Goal: Task Accomplishment & Management: Manage account settings

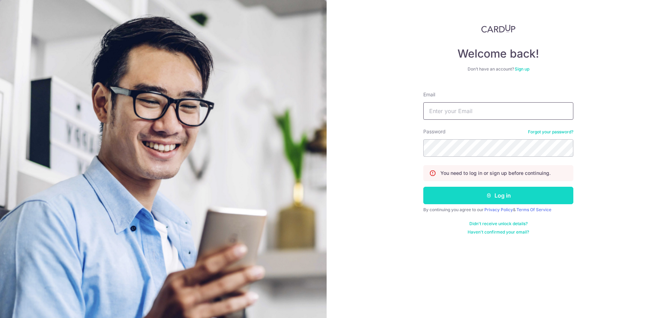
type input "[EMAIL_ADDRESS][DOMAIN_NAME]"
click at [476, 195] on button "Log in" at bounding box center [498, 195] width 150 height 17
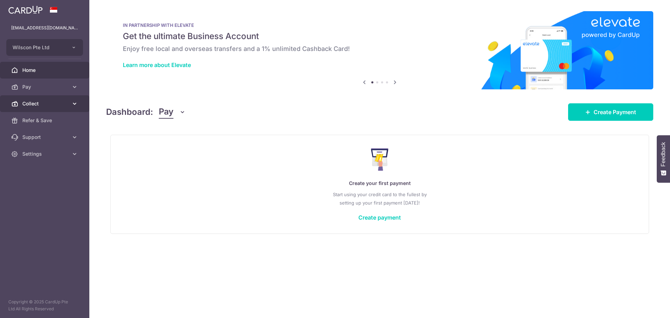
click at [59, 102] on span "Collect" at bounding box center [45, 103] width 46 height 7
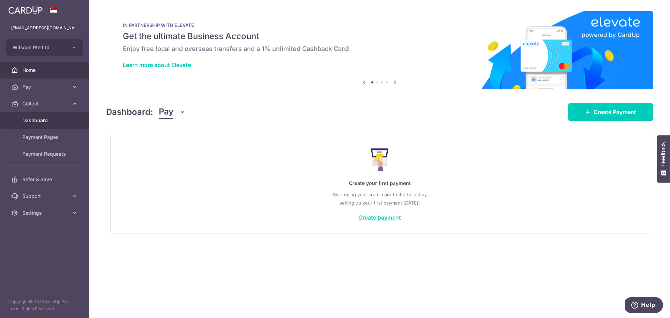
click at [60, 120] on span "Dashboard" at bounding box center [45, 120] width 46 height 7
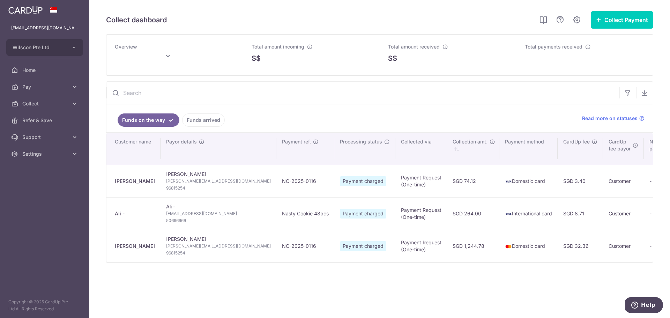
click at [190, 119] on link "Funds arrived" at bounding box center [203, 119] width 43 height 13
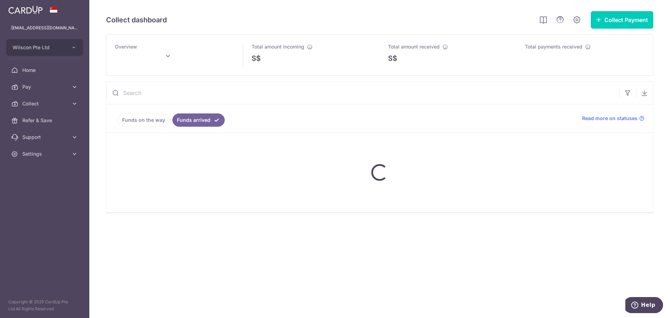
click at [157, 118] on link "Funds on the way" at bounding box center [144, 119] width 52 height 13
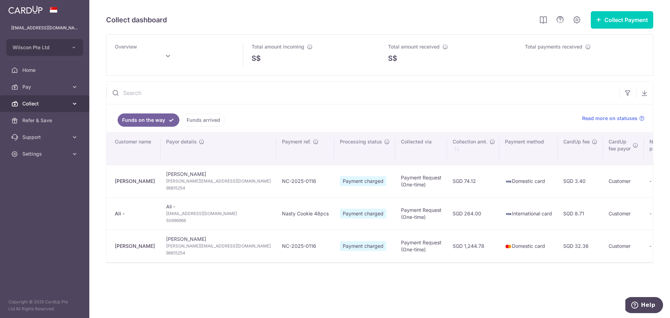
click at [75, 98] on link "Collect" at bounding box center [44, 103] width 89 height 17
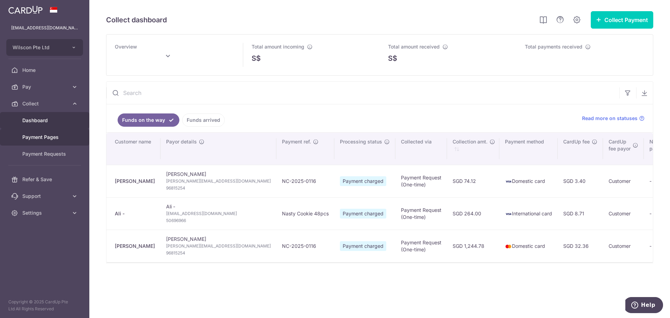
click at [65, 134] on span "Payment Pages" at bounding box center [45, 137] width 46 height 7
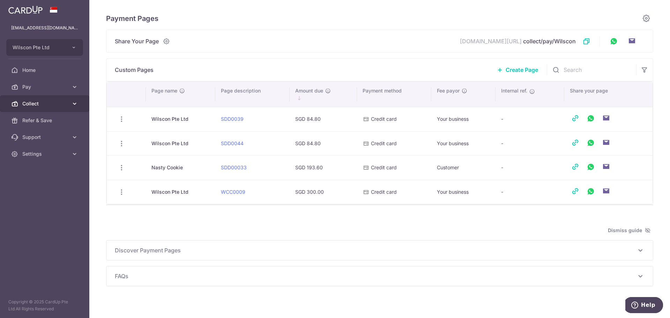
click at [73, 105] on icon at bounding box center [74, 103] width 7 height 7
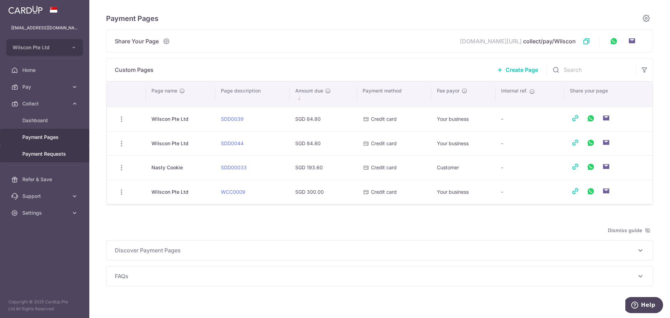
click at [54, 148] on link "Payment Requests" at bounding box center [44, 153] width 89 height 17
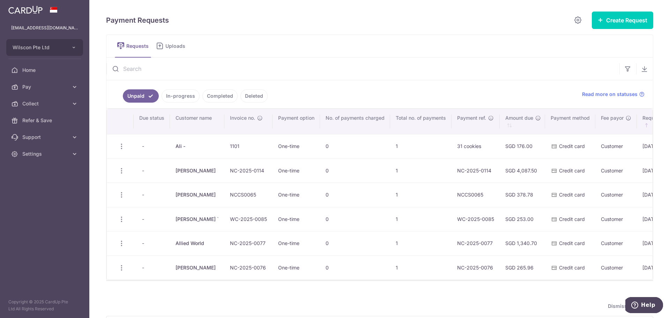
click at [187, 100] on link "In-progress" at bounding box center [181, 95] width 38 height 13
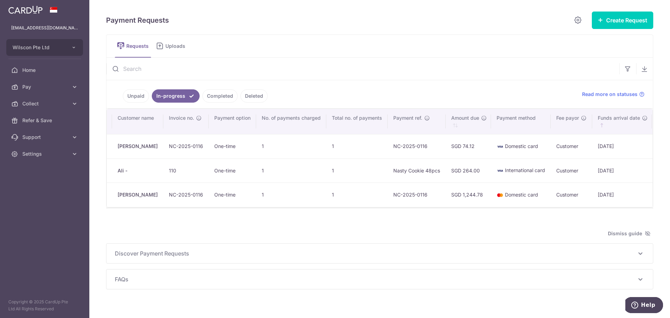
scroll to position [0, 21]
